Goal: Task Accomplishment & Management: Manage account settings

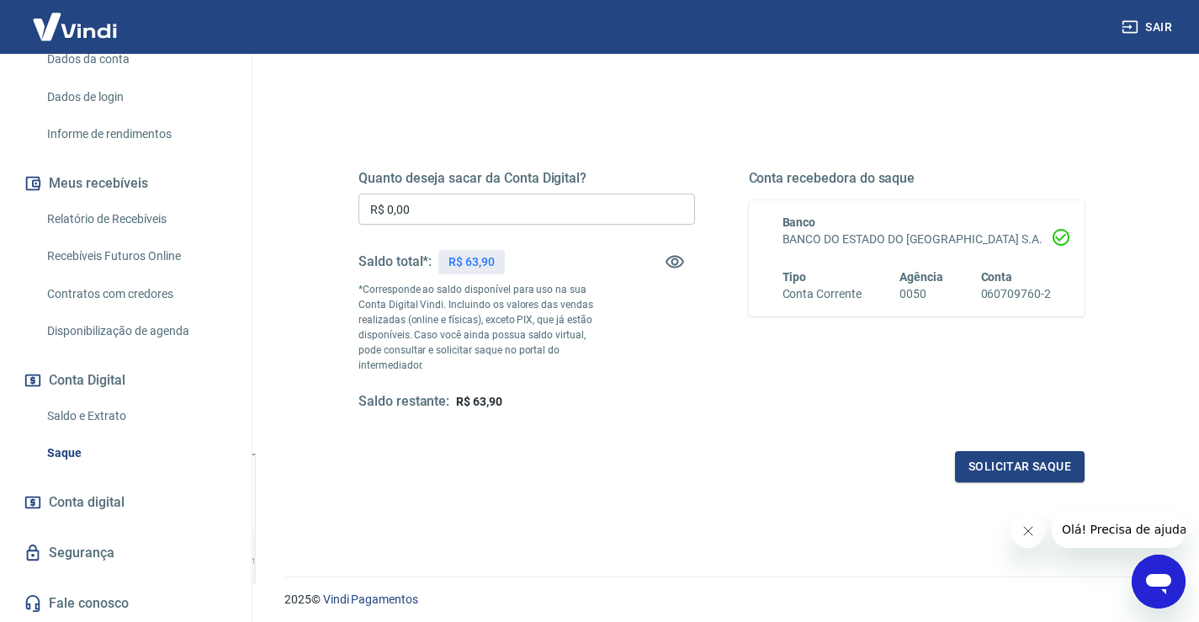
scroll to position [190, 0]
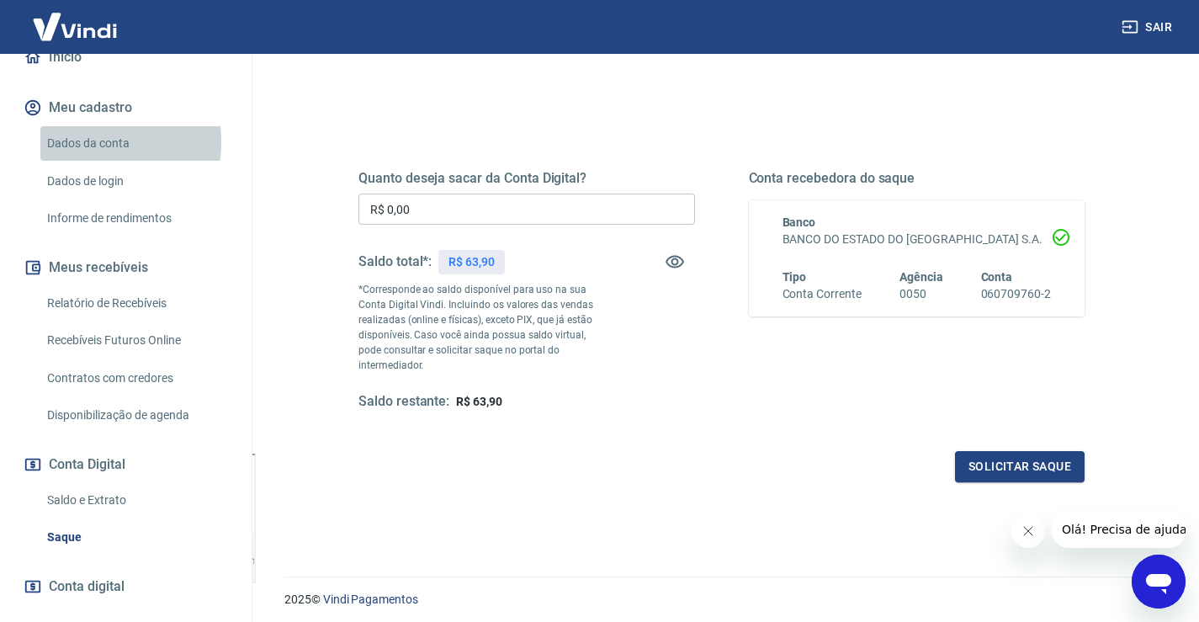
click at [86, 142] on link "Dados da conta" at bounding box center [135, 143] width 191 height 34
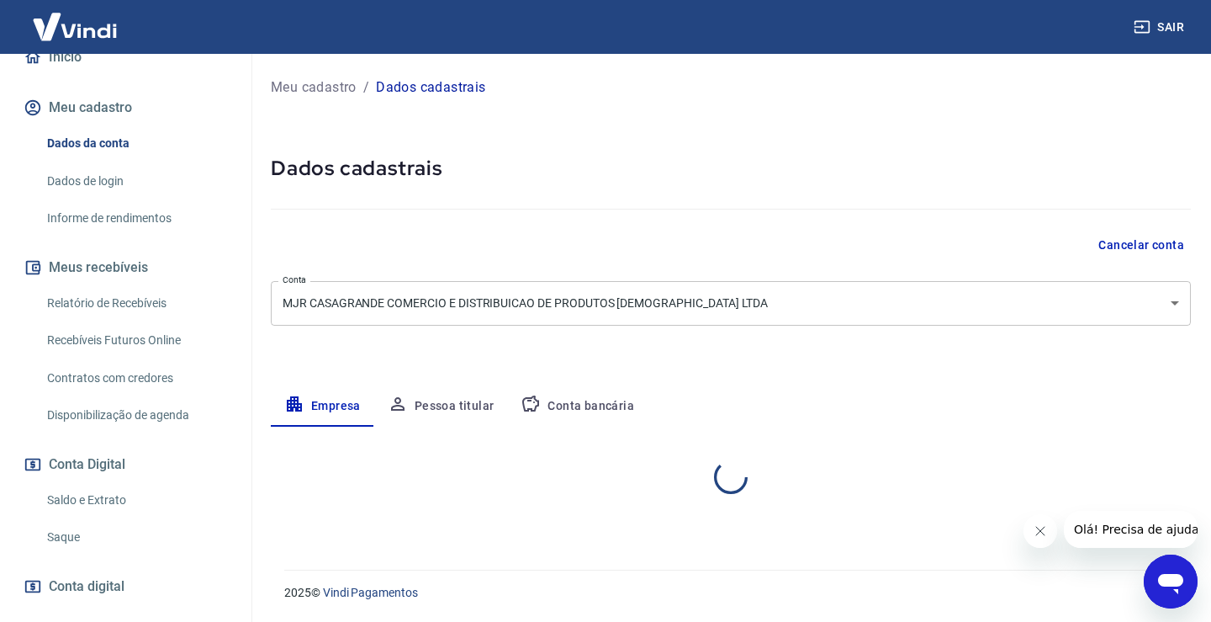
select select "RS"
select select "business"
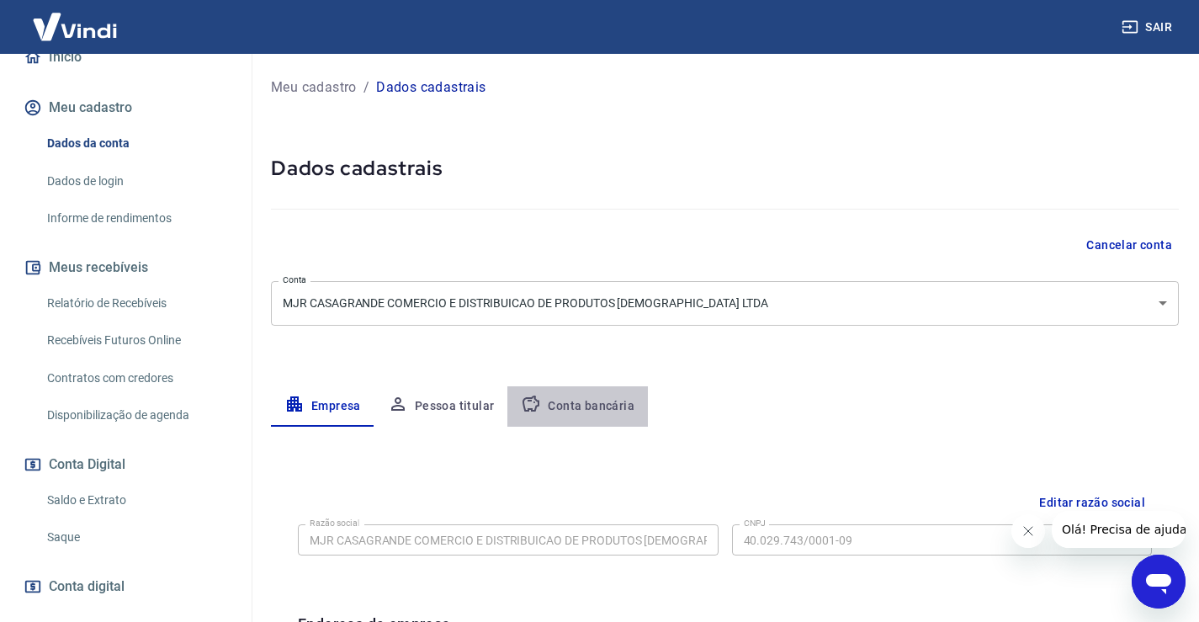
click at [581, 407] on button "Conta bancária" at bounding box center [577, 406] width 140 height 40
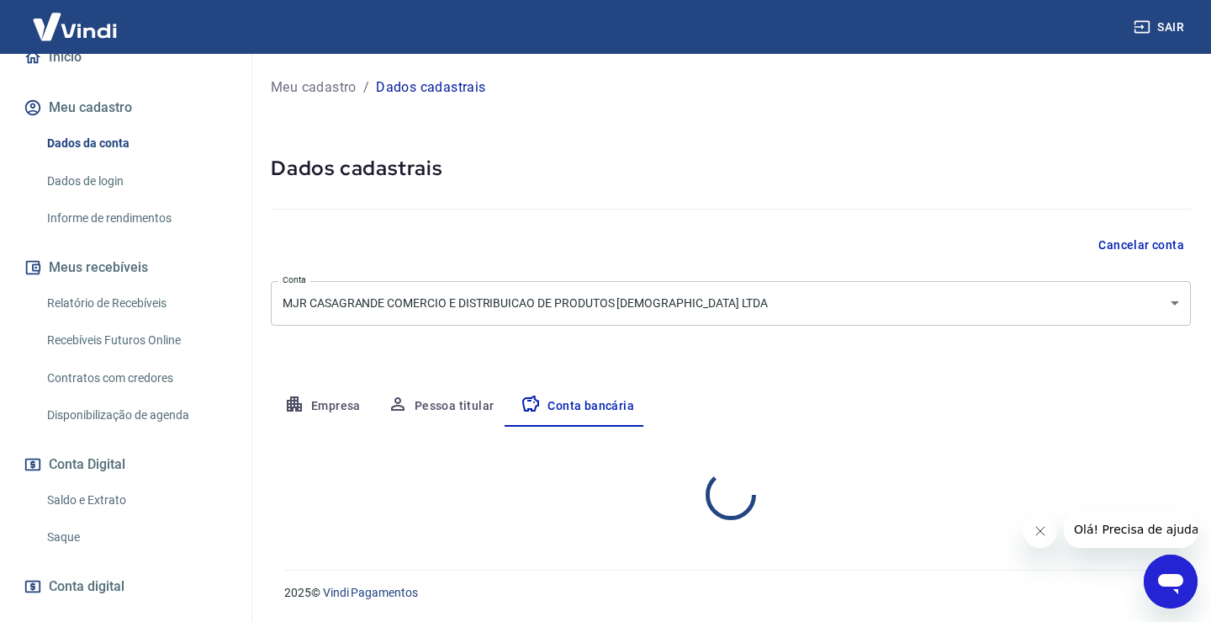
select select "1"
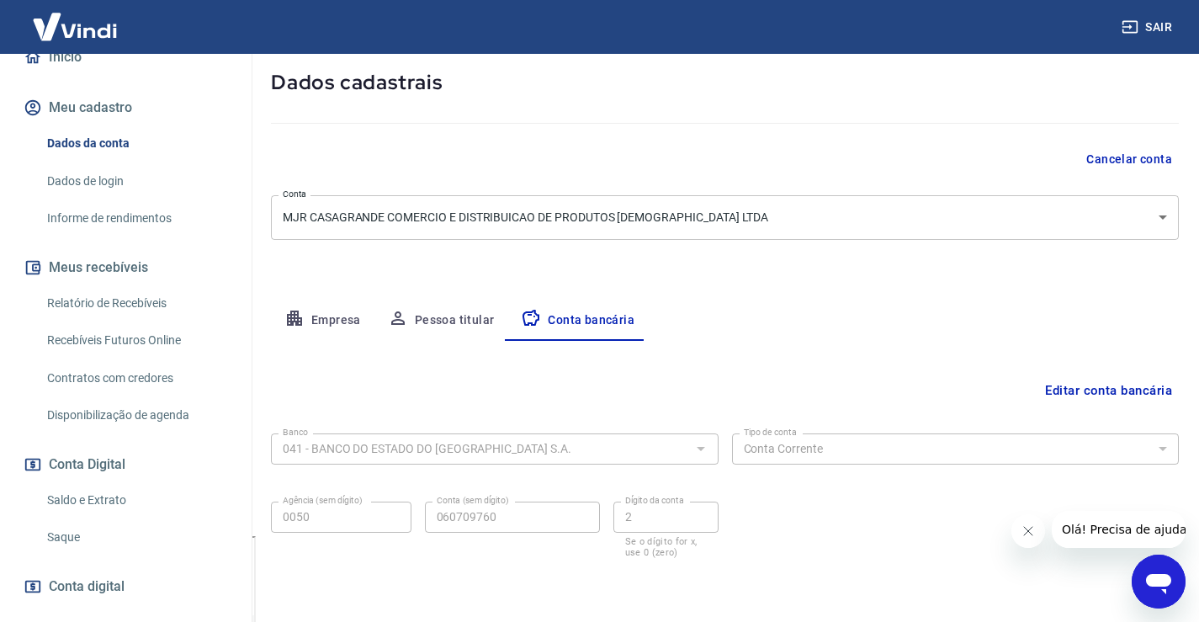
scroll to position [145, 0]
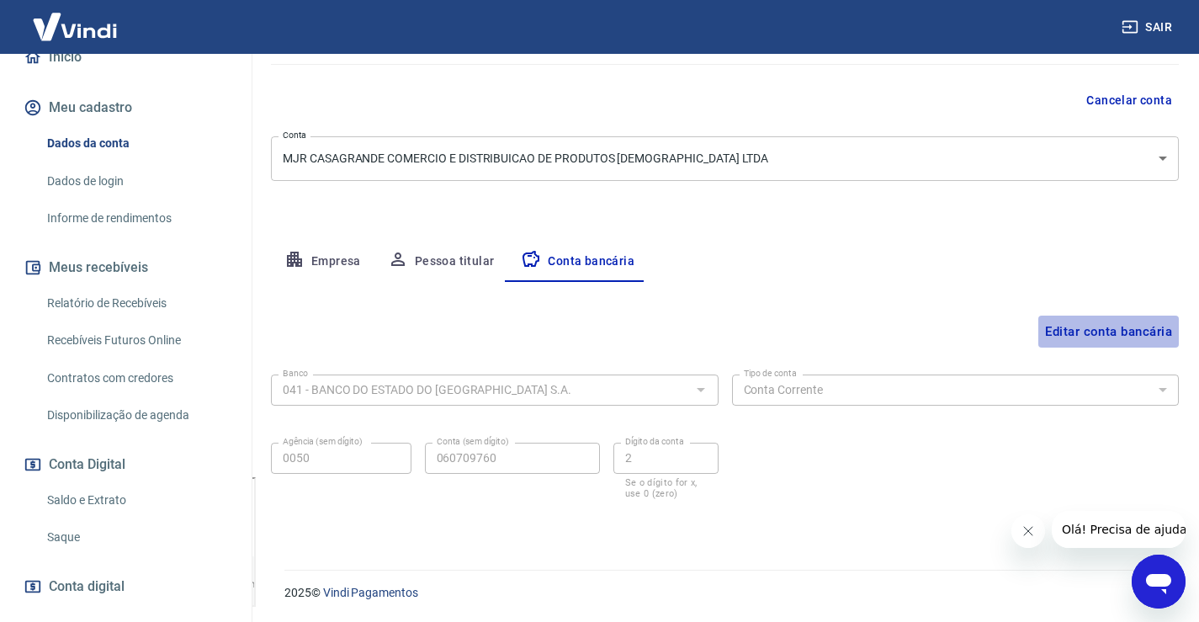
click at [1117, 324] on button "Editar conta bancária" at bounding box center [1108, 331] width 140 height 32
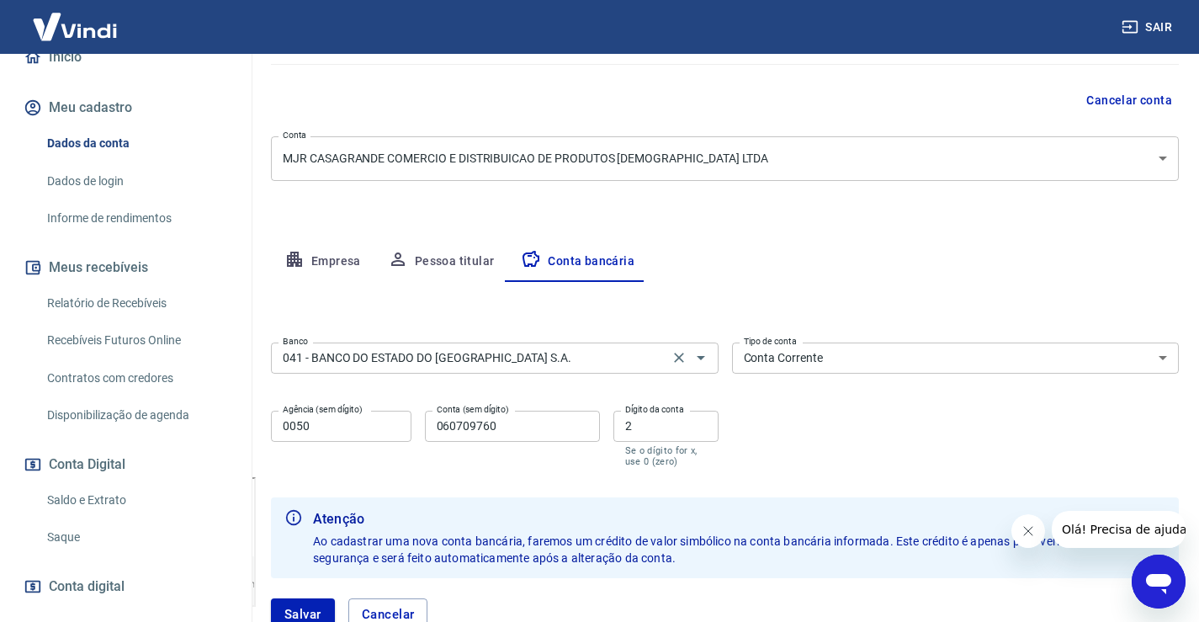
click at [600, 362] on input "041 - BANCO DO ESTADO DO [GEOGRAPHIC_DATA] S.A." at bounding box center [470, 357] width 388 height 21
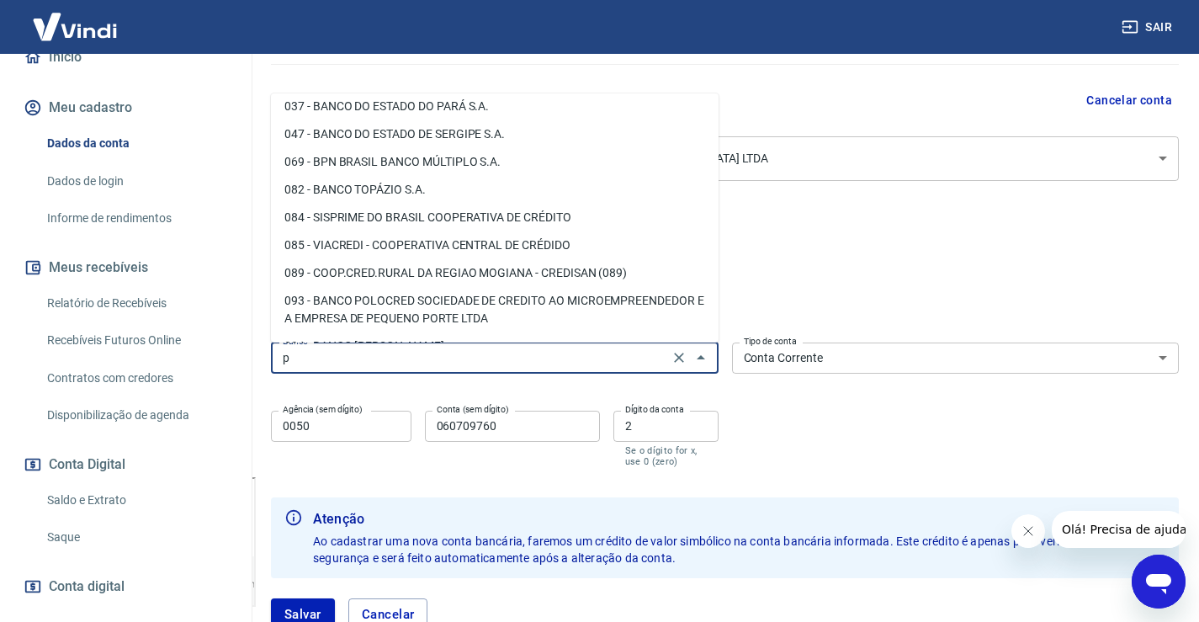
scroll to position [0, 0]
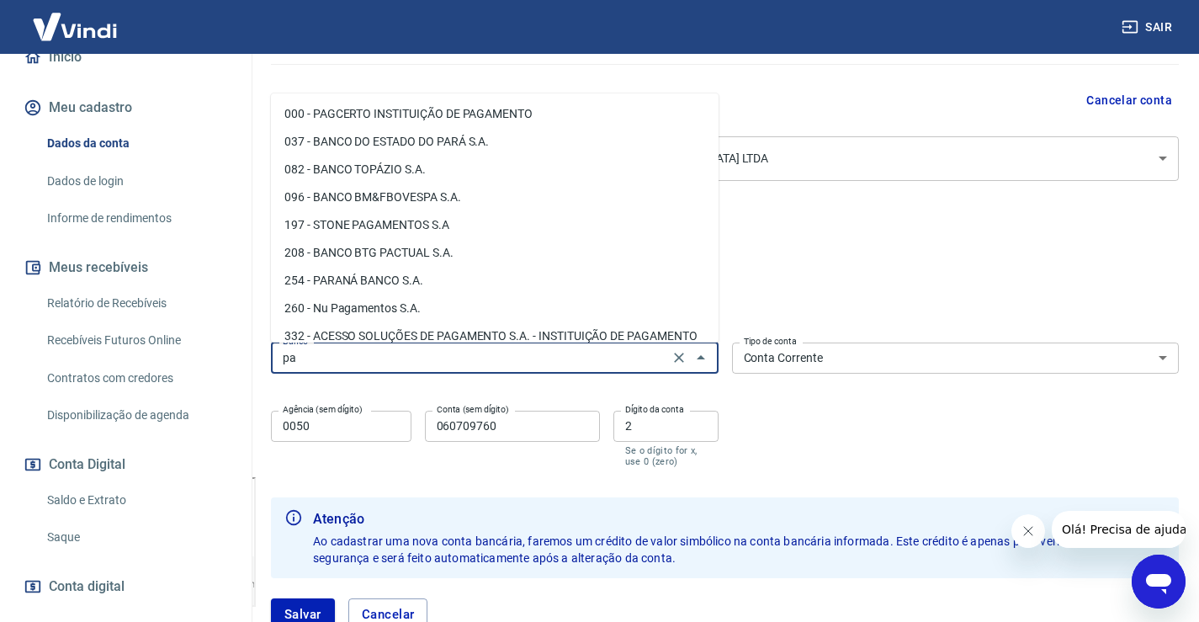
type input "p"
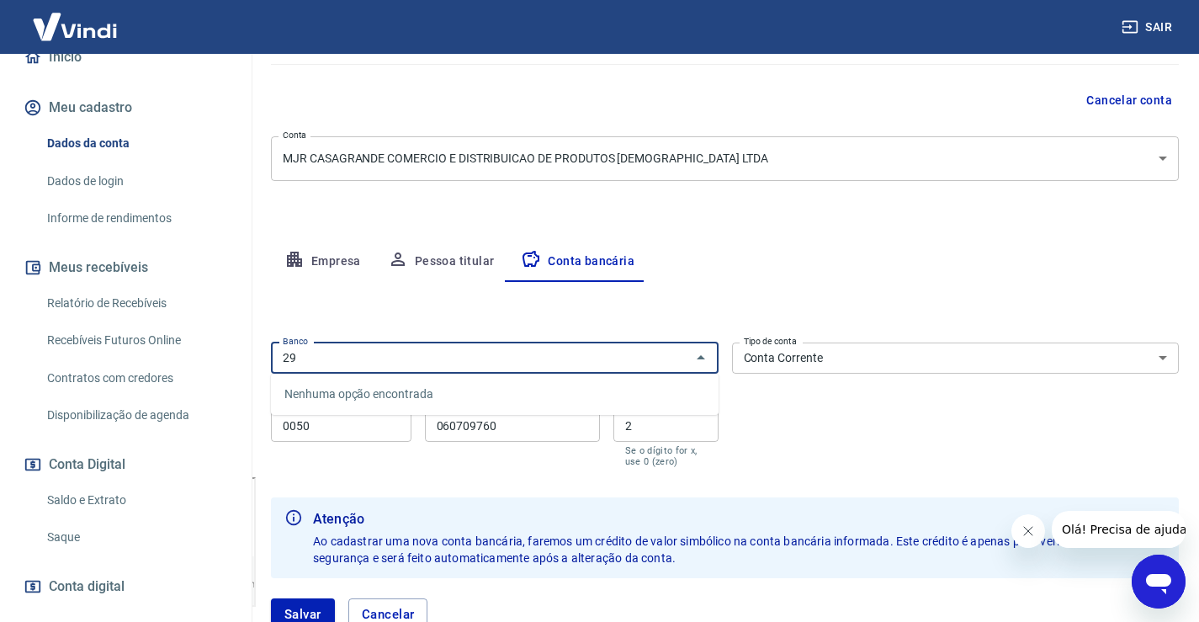
type input "2"
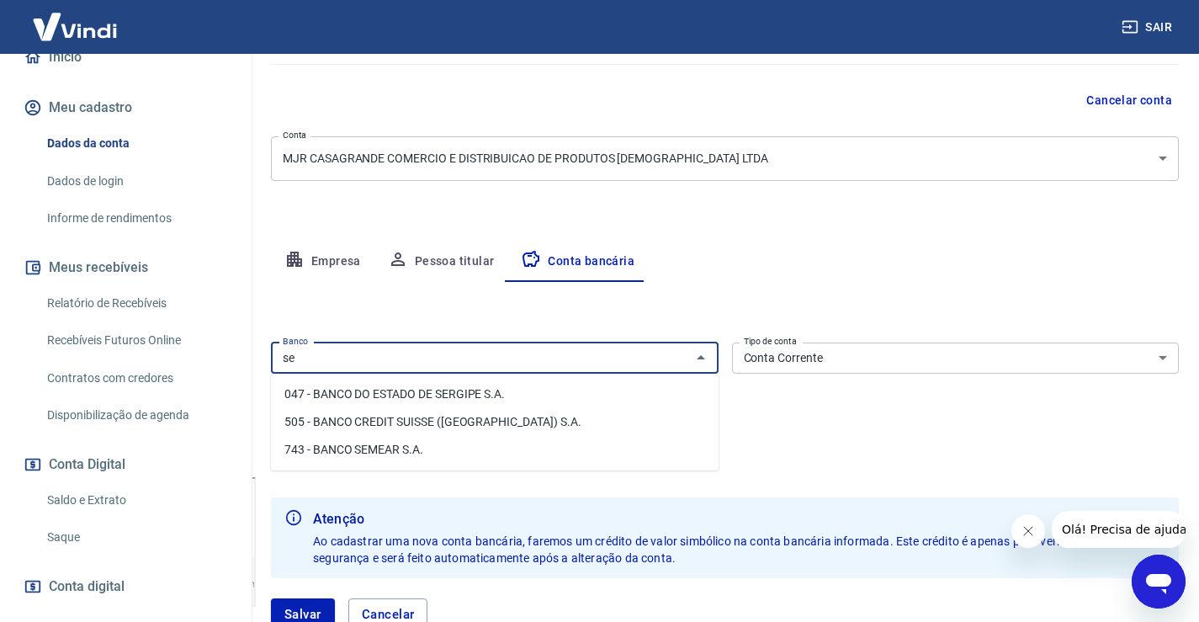
type input "s"
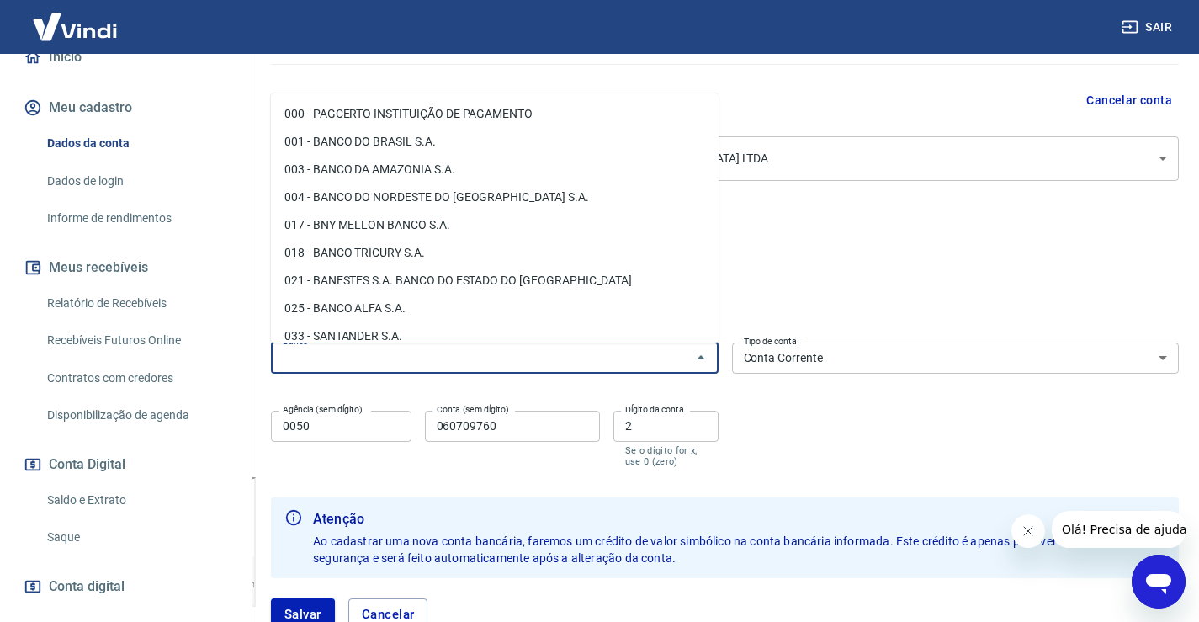
click at [264, 480] on div "Meu cadastro / Dados cadastrais Dados cadastrais Cancelar conta Conta MJR CASAG…" at bounding box center [725, 289] width 948 height 761
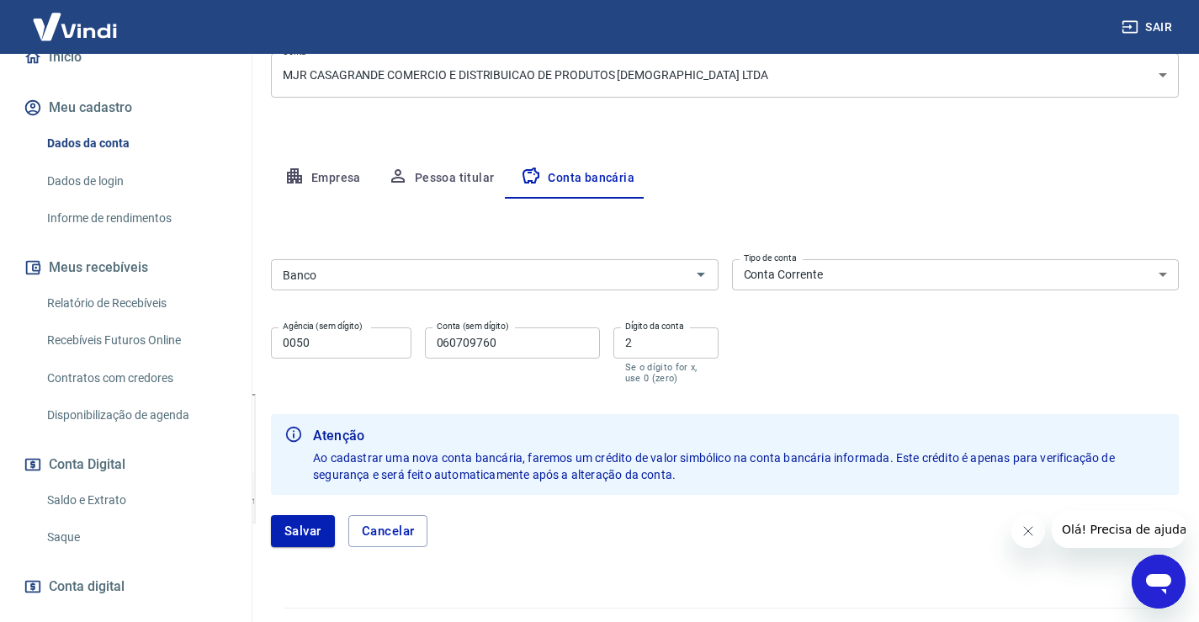
scroll to position [229, 0]
click at [702, 277] on icon "Abrir" at bounding box center [701, 273] width 20 height 20
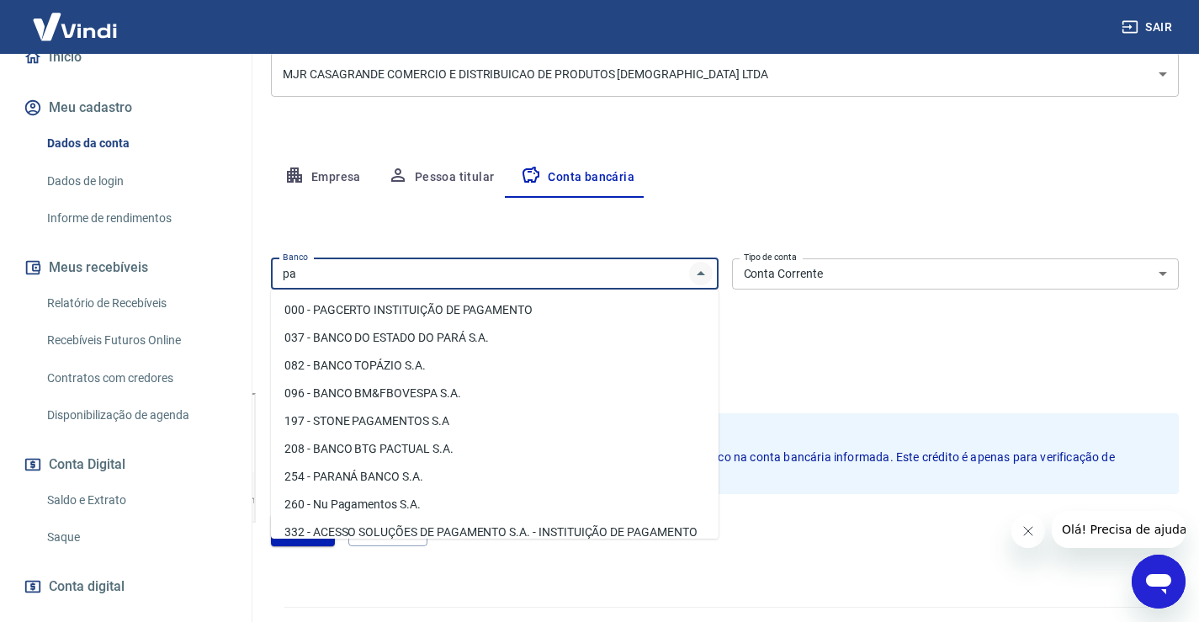
type input "p"
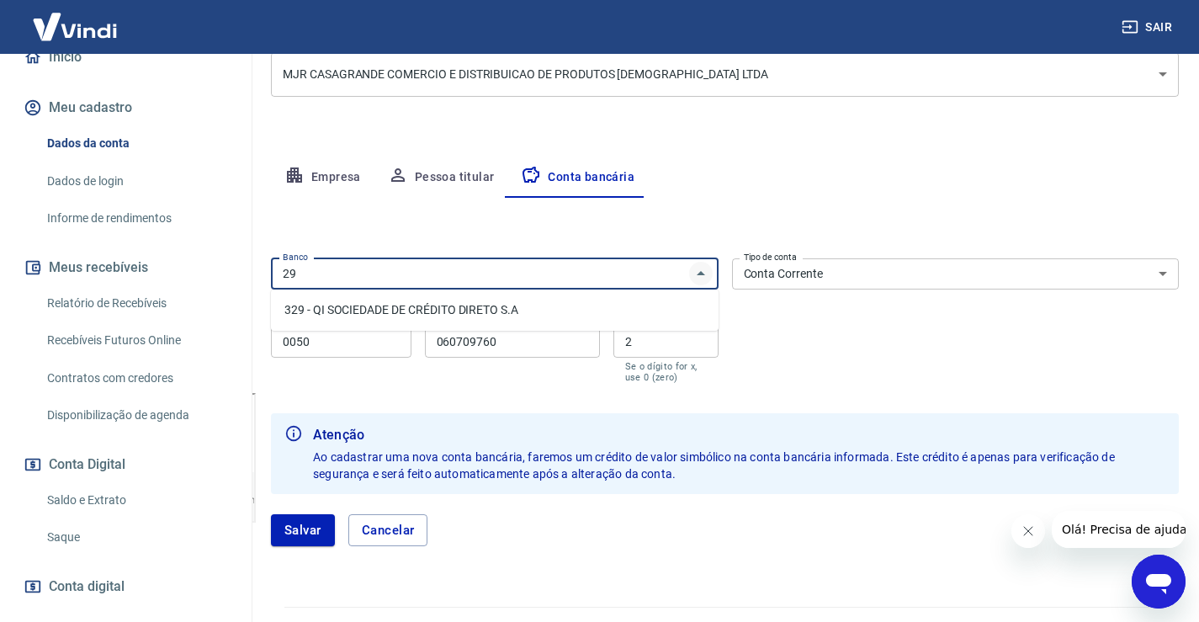
type input "2"
type input "3"
type input "s"
click at [340, 305] on li "260 - Nu Pagamentos S.A." at bounding box center [495, 310] width 448 height 28
type input "260 - Nu Pagamentos S.A."
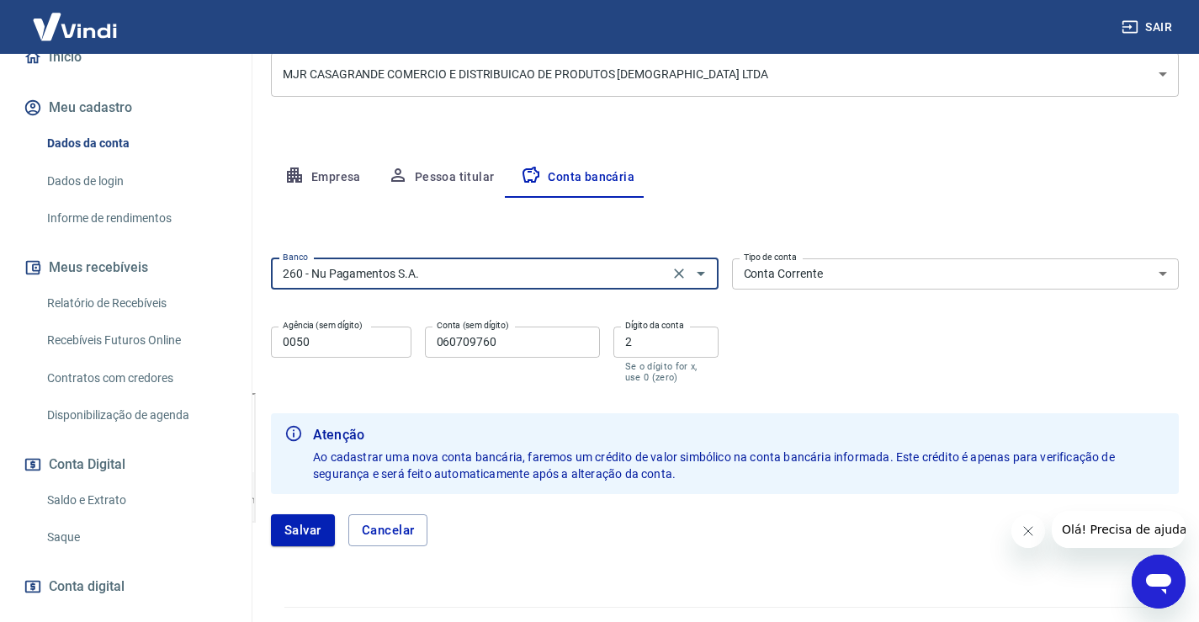
click at [340, 338] on input "0050" at bounding box center [341, 341] width 140 height 31
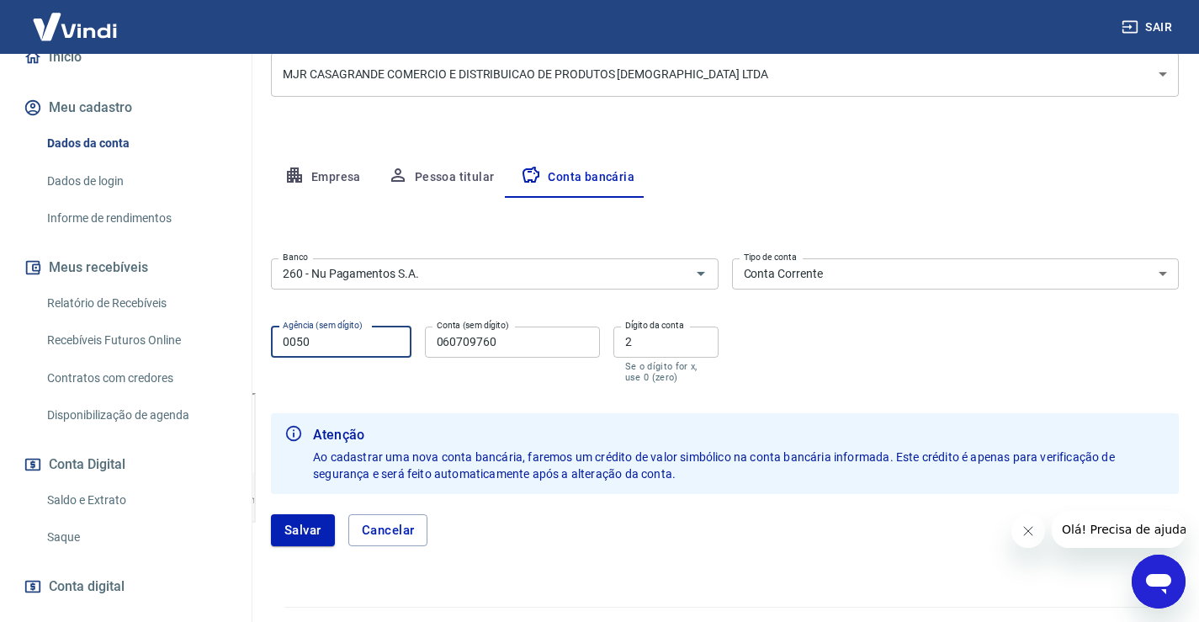
click at [340, 338] on input "0050" at bounding box center [341, 341] width 140 height 31
type input "0001"
type input "58330724"
type input "6"
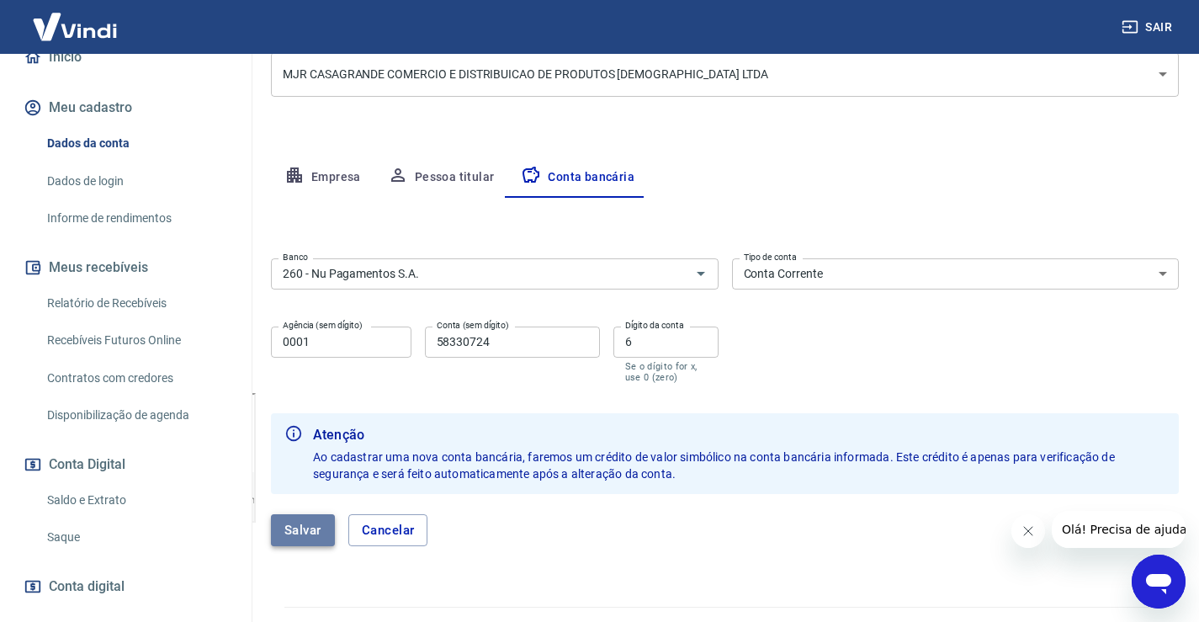
click at [297, 529] on button "Salvar" at bounding box center [303, 530] width 64 height 32
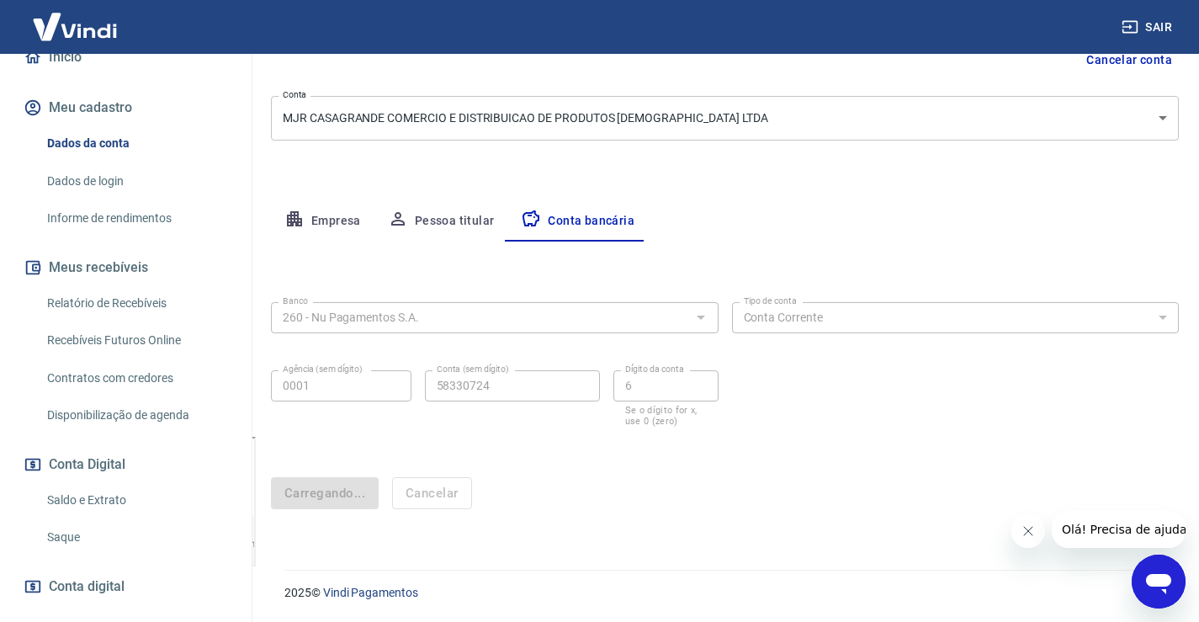
scroll to position [0, 0]
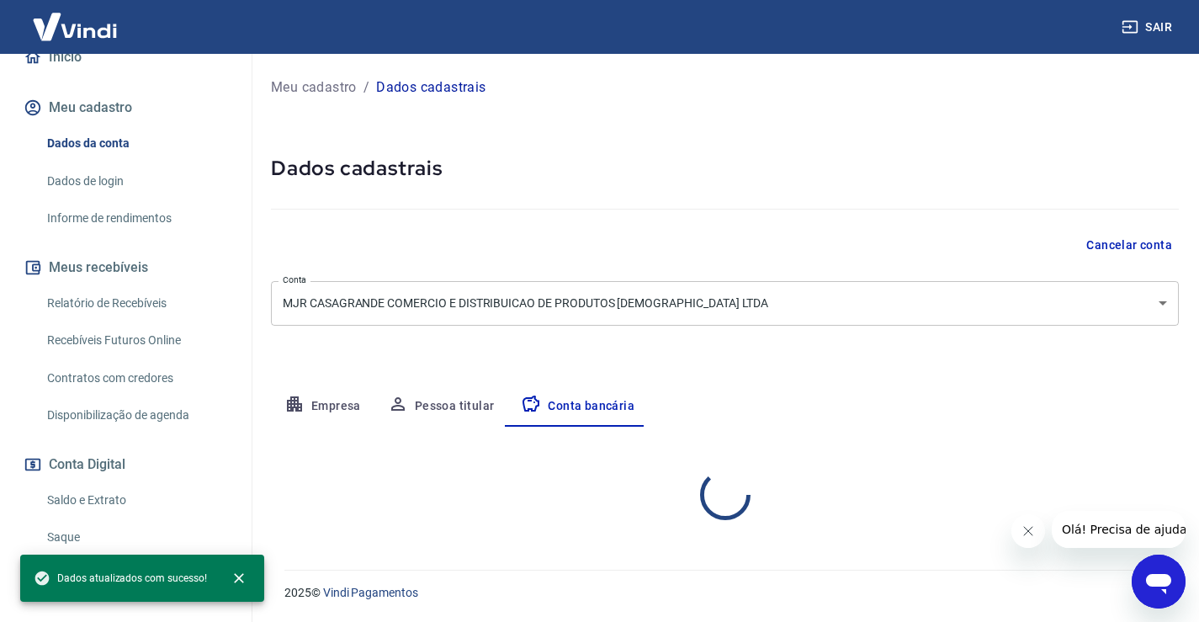
select select "1"
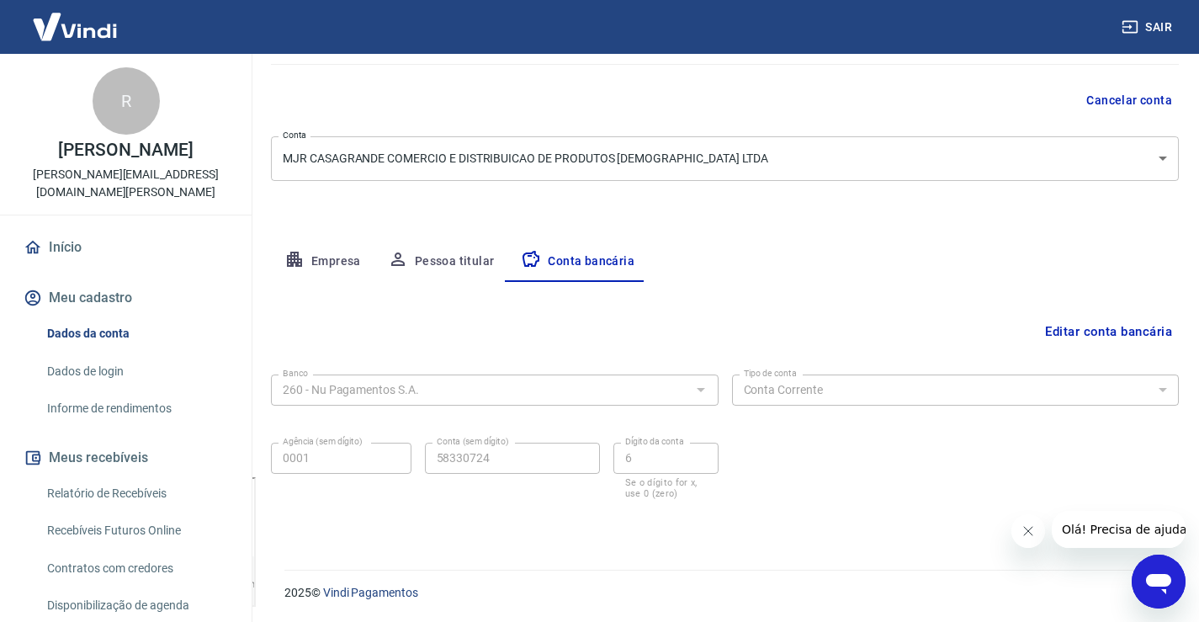
click at [58, 252] on link "Início" at bounding box center [125, 247] width 211 height 37
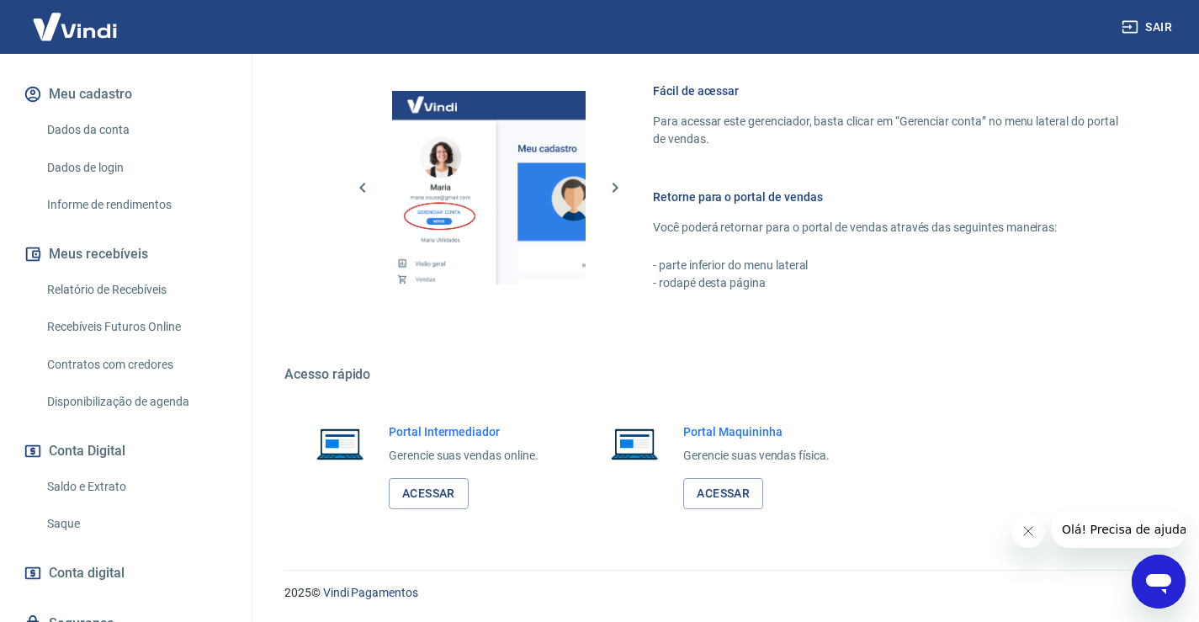
scroll to position [274, 0]
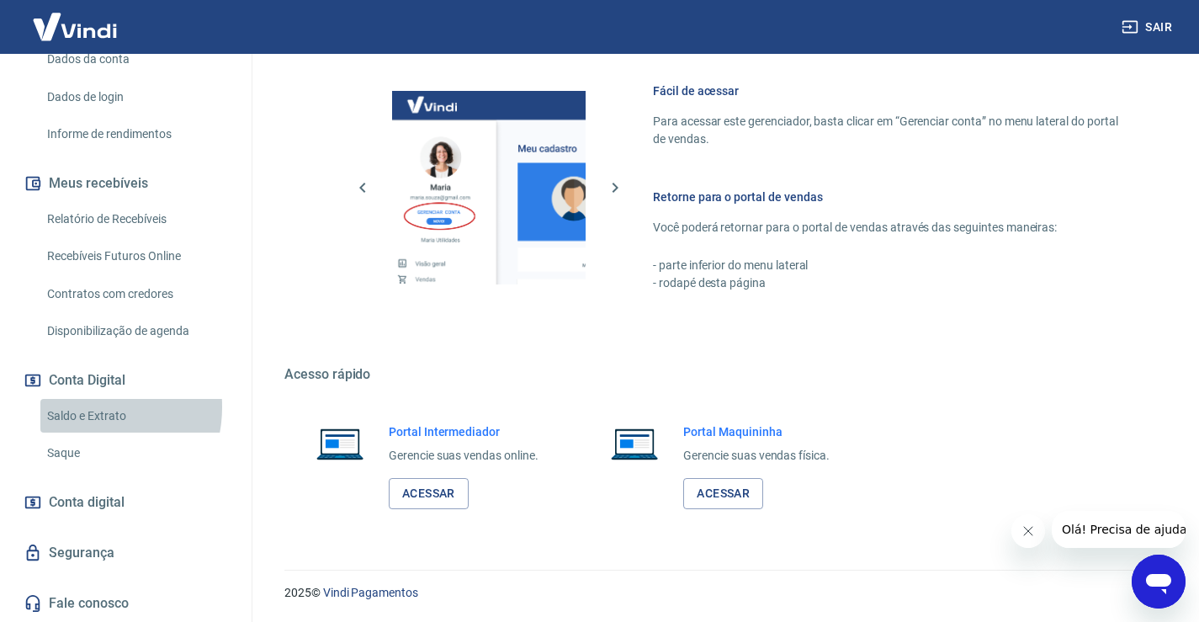
click at [84, 406] on link "Saldo e Extrato" at bounding box center [135, 416] width 191 height 34
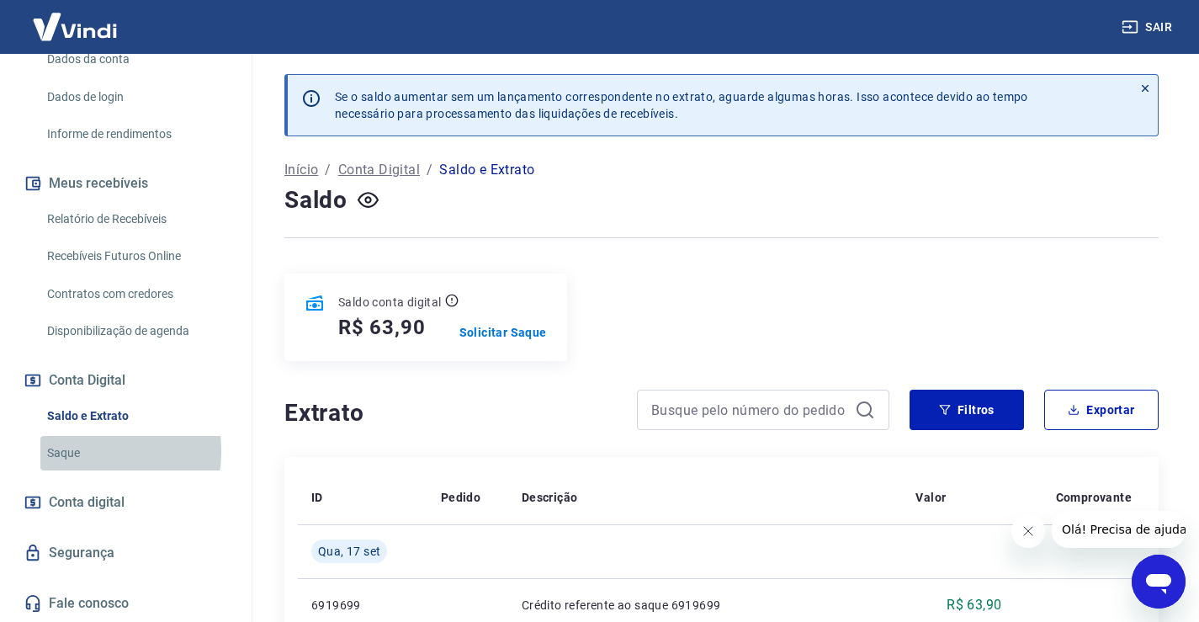
click at [68, 451] on link "Saque" at bounding box center [135, 453] width 191 height 34
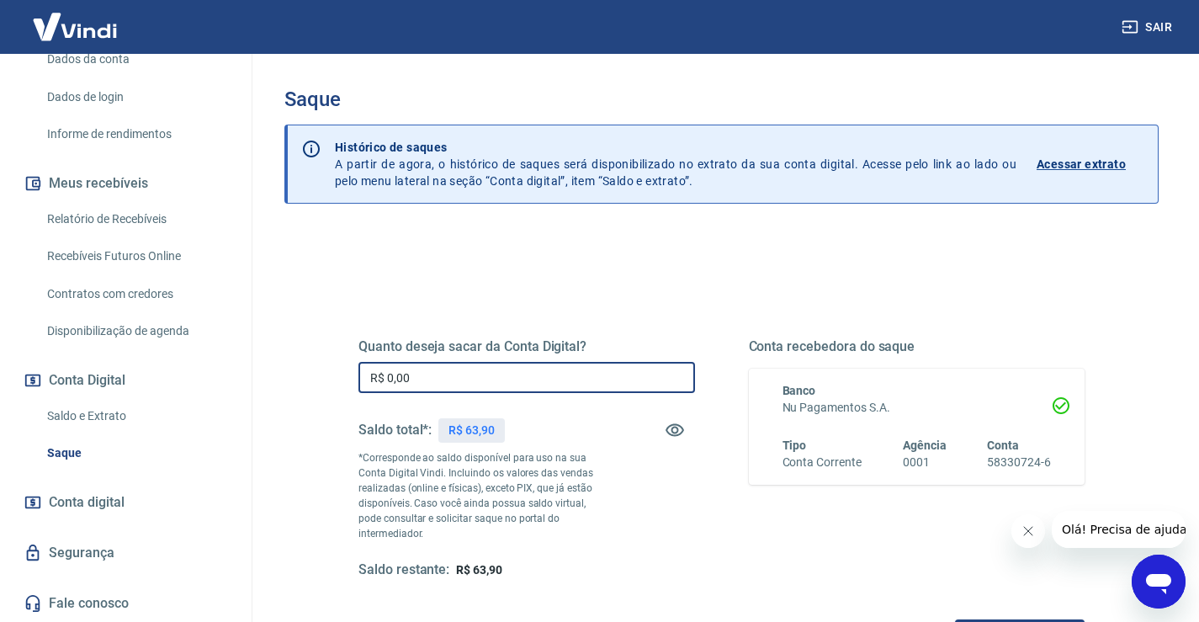
click at [454, 378] on input "R$ 0,00" at bounding box center [526, 377] width 337 height 31
type input "R$ 63,90"
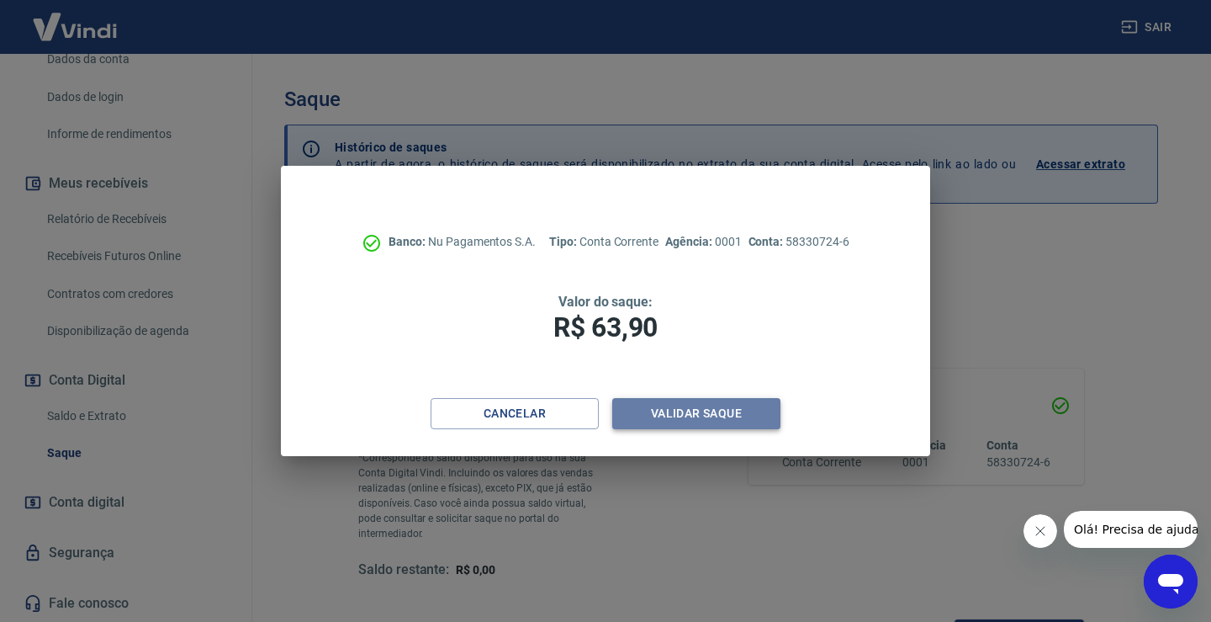
click at [684, 410] on button "Validar saque" at bounding box center [696, 413] width 168 height 31
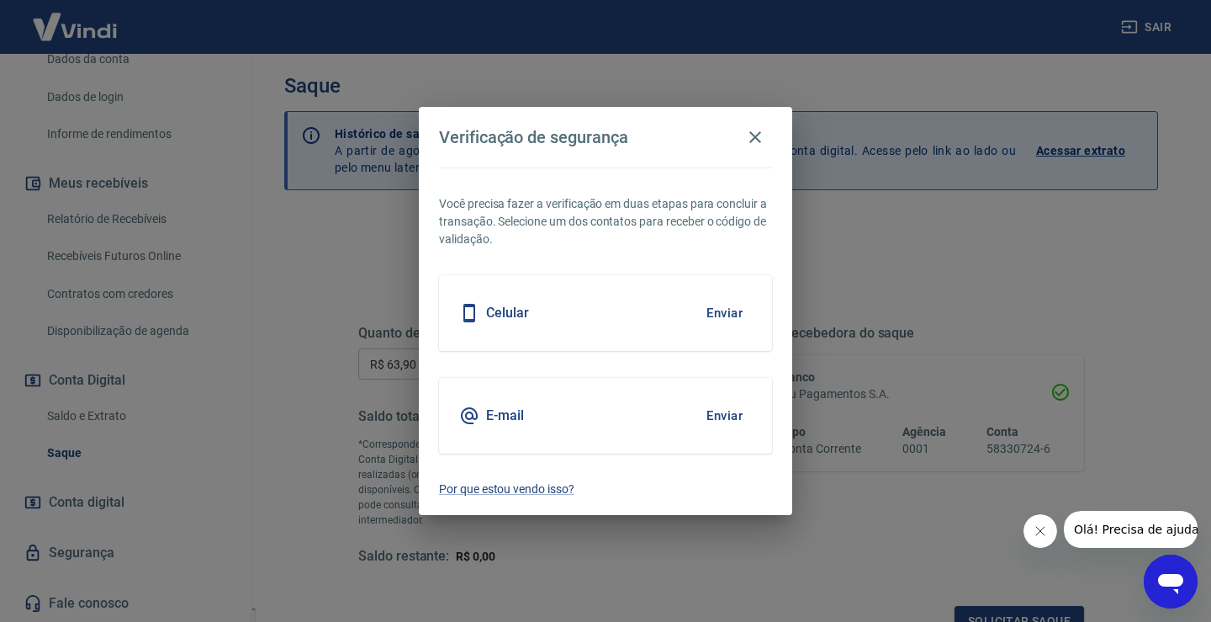
click at [734, 305] on button "Enviar" at bounding box center [724, 312] width 55 height 35
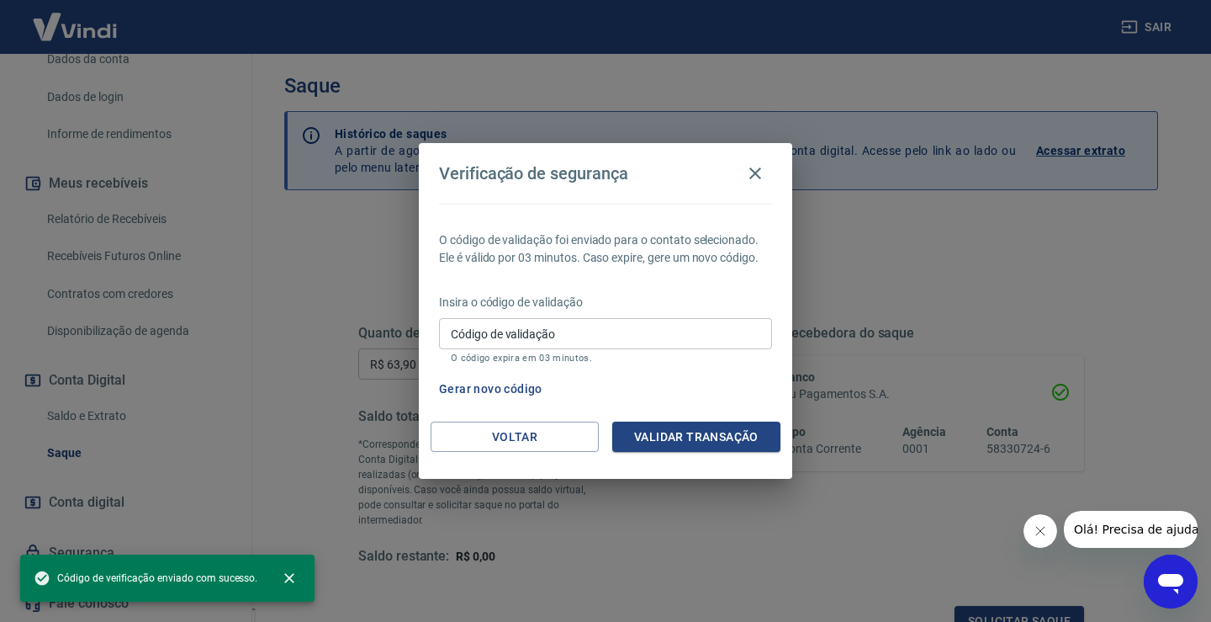
click at [522, 334] on input "Código de validação" at bounding box center [605, 333] width 333 height 31
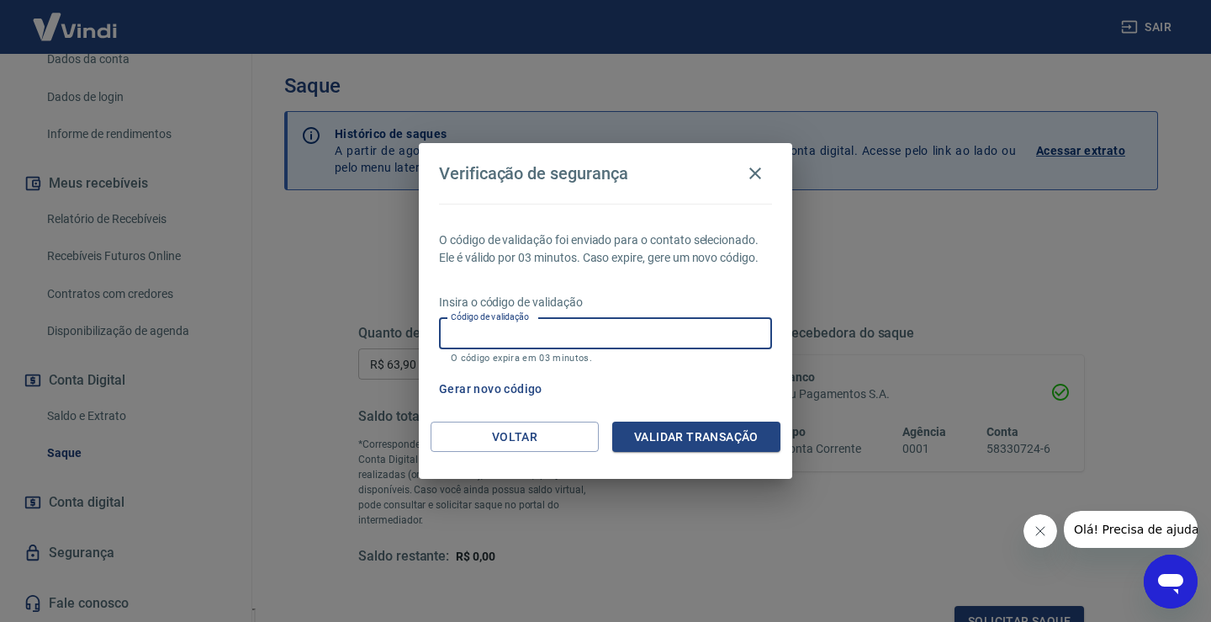
click at [555, 331] on input "Código de validação" at bounding box center [605, 333] width 333 height 31
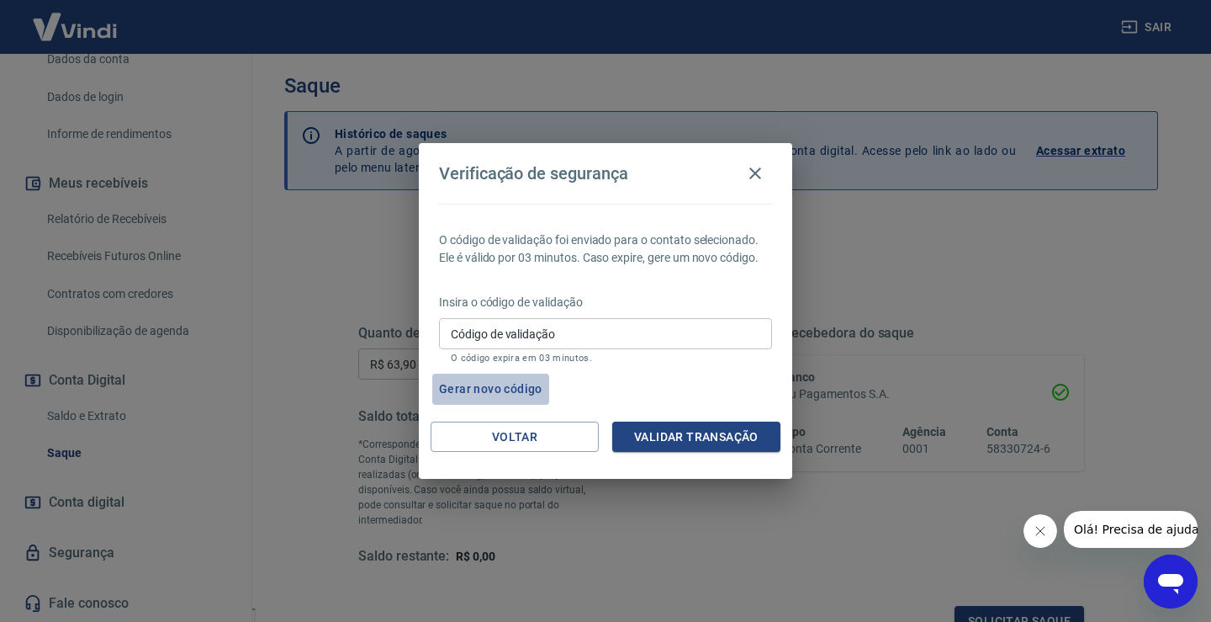
click at [474, 392] on button "Gerar novo código" at bounding box center [490, 389] width 117 height 31
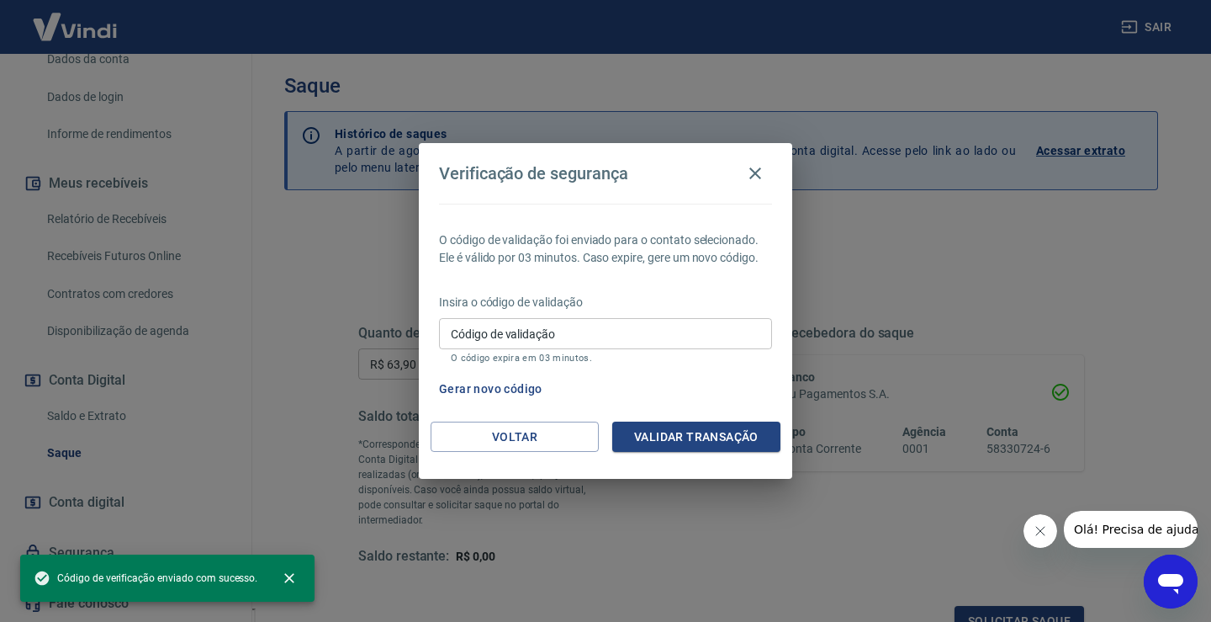
click at [490, 332] on input "Código de validação" at bounding box center [605, 333] width 333 height 31
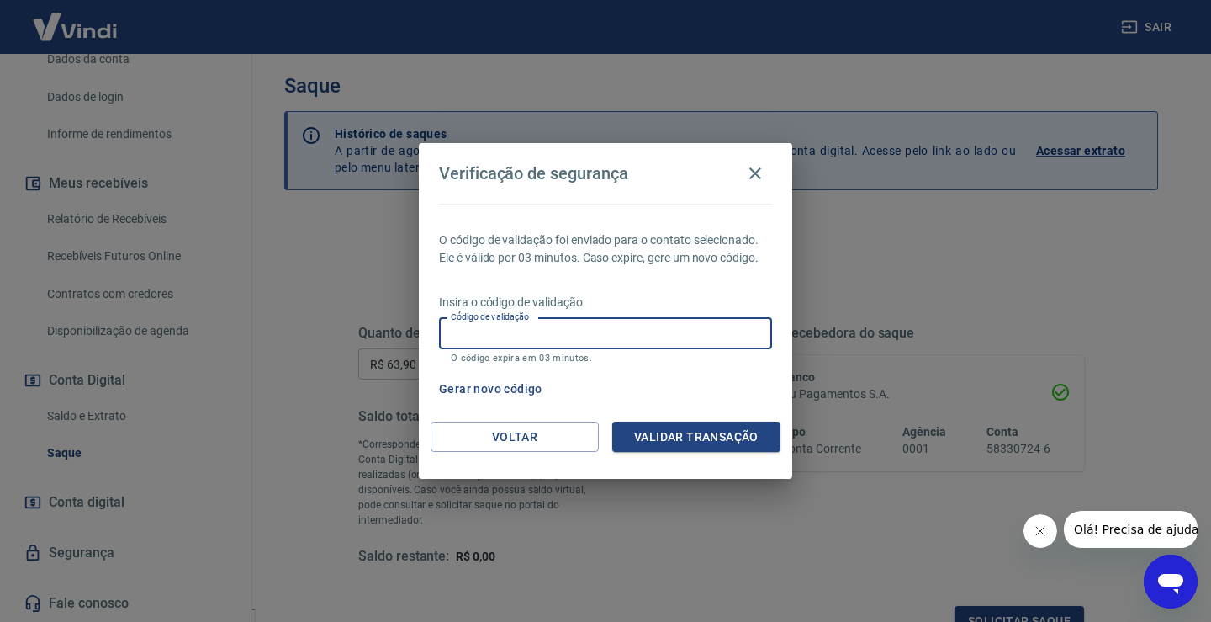
drag, startPoint x: 496, startPoint y: 334, endPoint x: 506, endPoint y: 321, distance: 16.8
click at [496, 333] on input "Código de validação" at bounding box center [605, 333] width 333 height 31
click at [540, 437] on button "Voltar" at bounding box center [515, 436] width 168 height 31
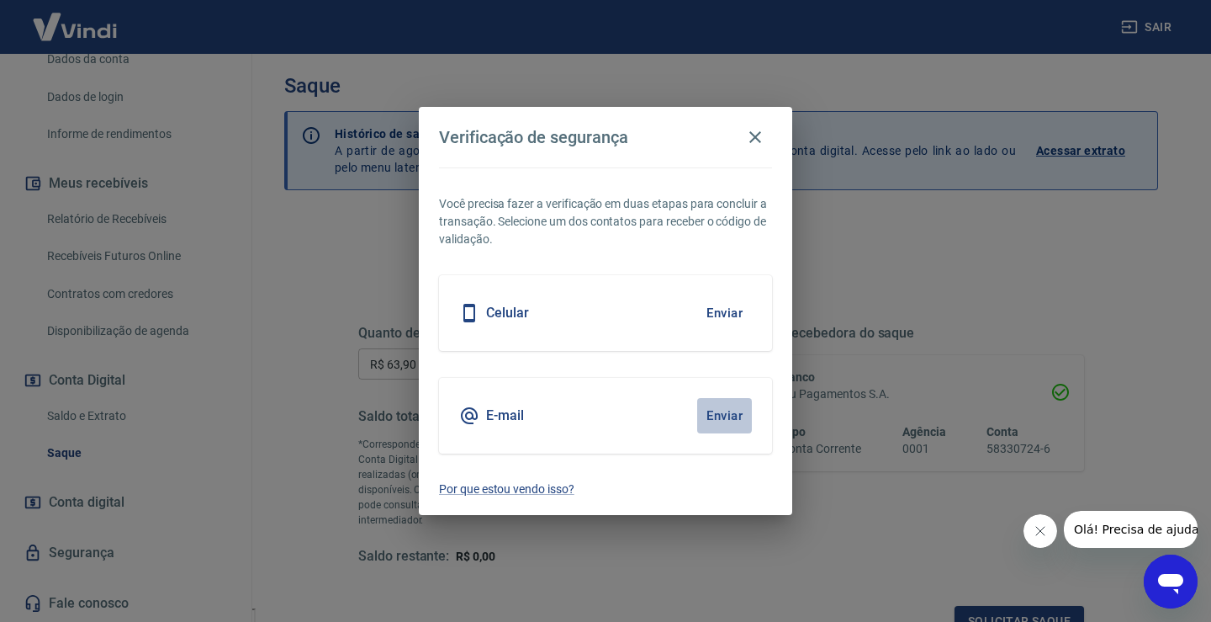
click at [724, 411] on button "Enviar" at bounding box center [724, 415] width 55 height 35
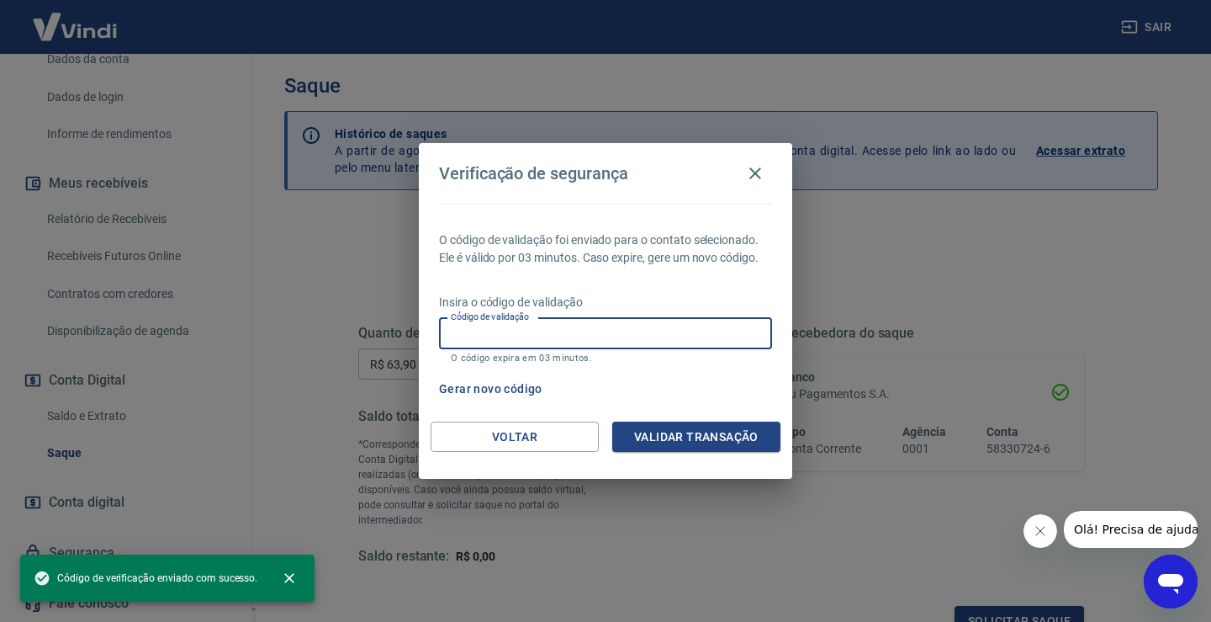
click at [519, 337] on input "Código de validação" at bounding box center [605, 333] width 333 height 31
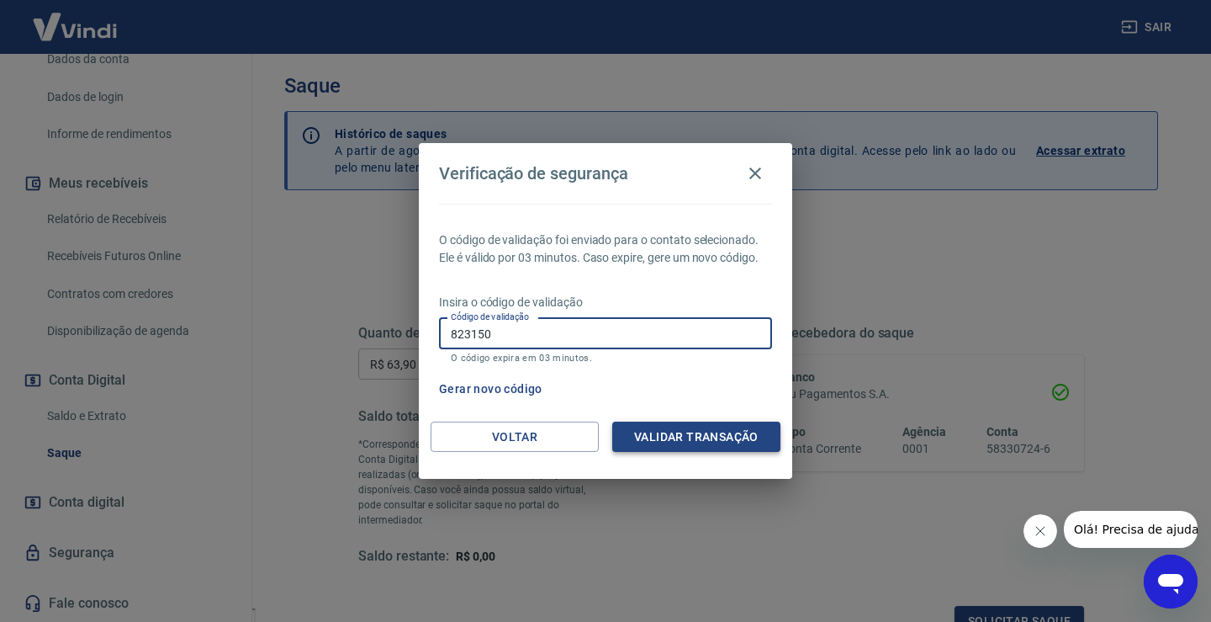
type input "823150"
click at [703, 436] on button "Validar transação" at bounding box center [696, 436] width 168 height 31
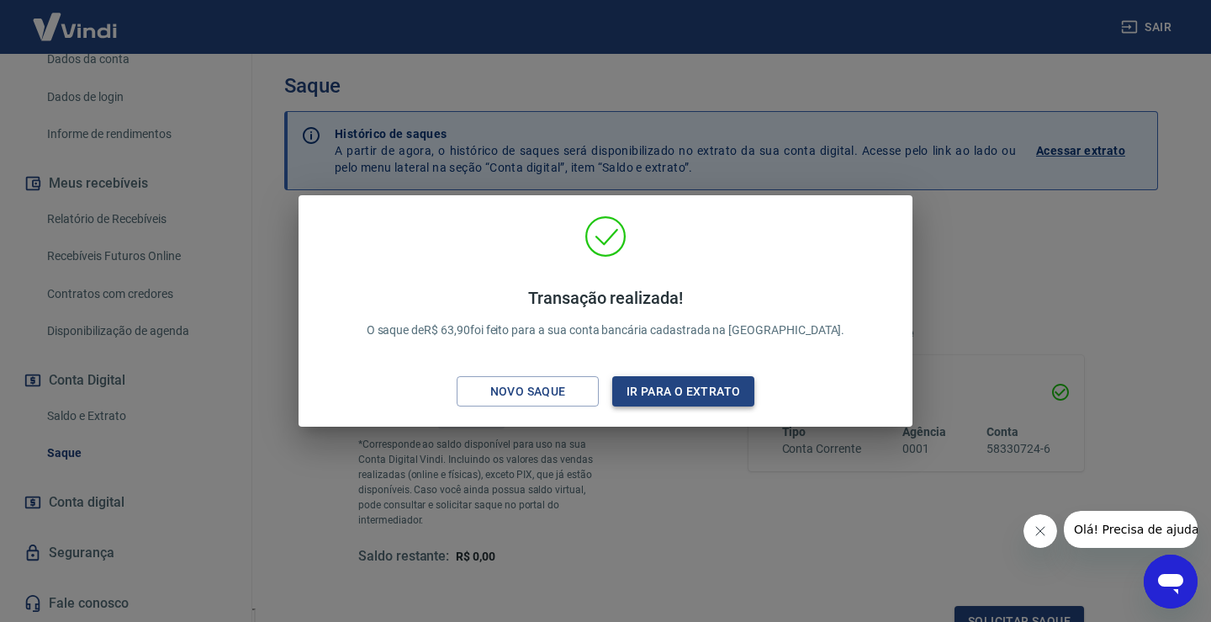
click at [657, 391] on button "Ir para o extrato" at bounding box center [683, 391] width 142 height 31
